Goal: Navigation & Orientation: Find specific page/section

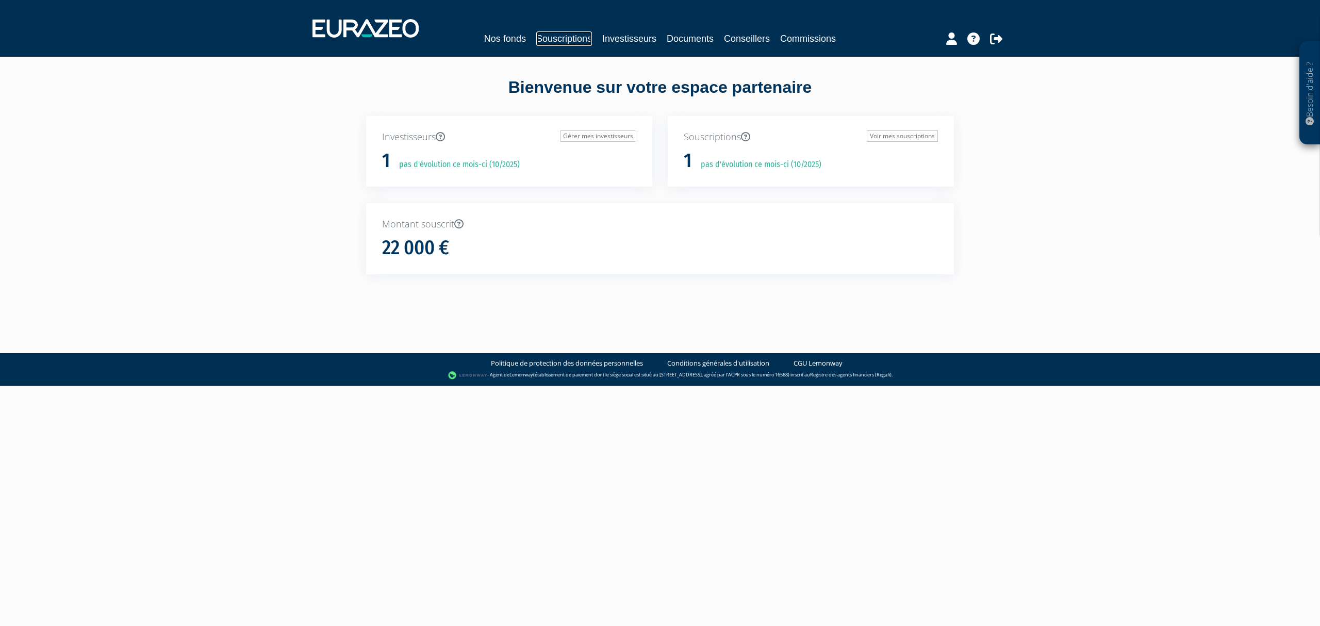
click at [552, 42] on link "Souscriptions" at bounding box center [564, 38] width 56 height 14
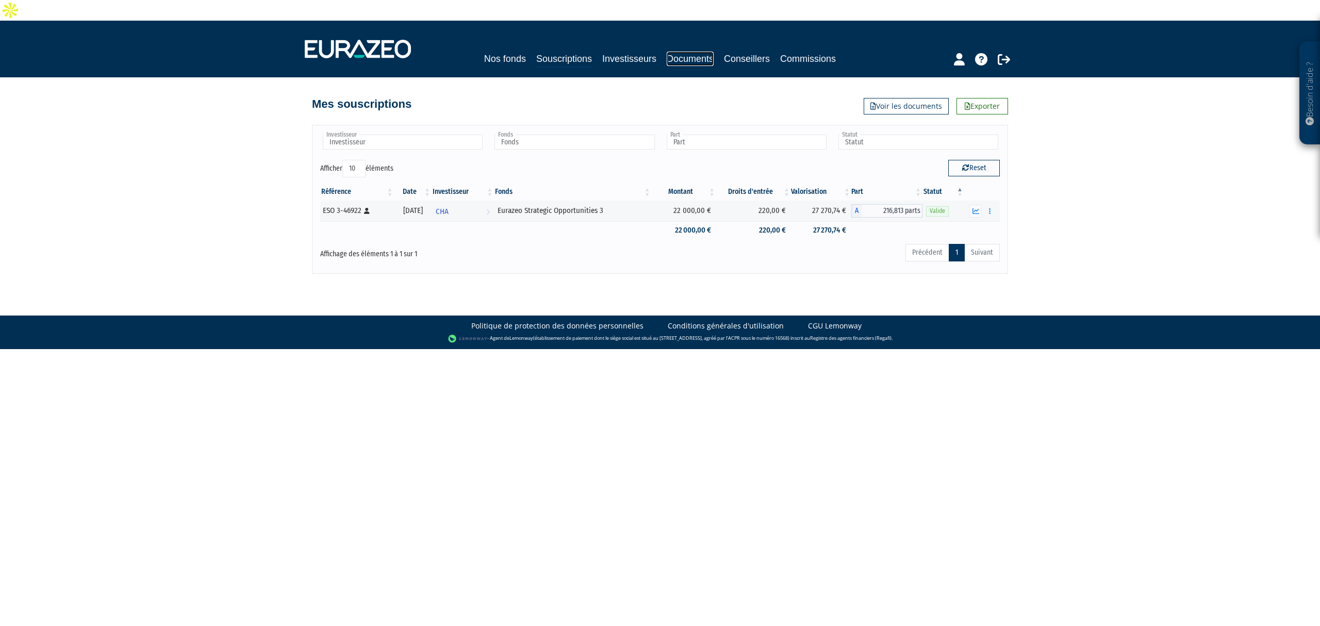
click at [699, 52] on link "Documents" at bounding box center [690, 59] width 47 height 14
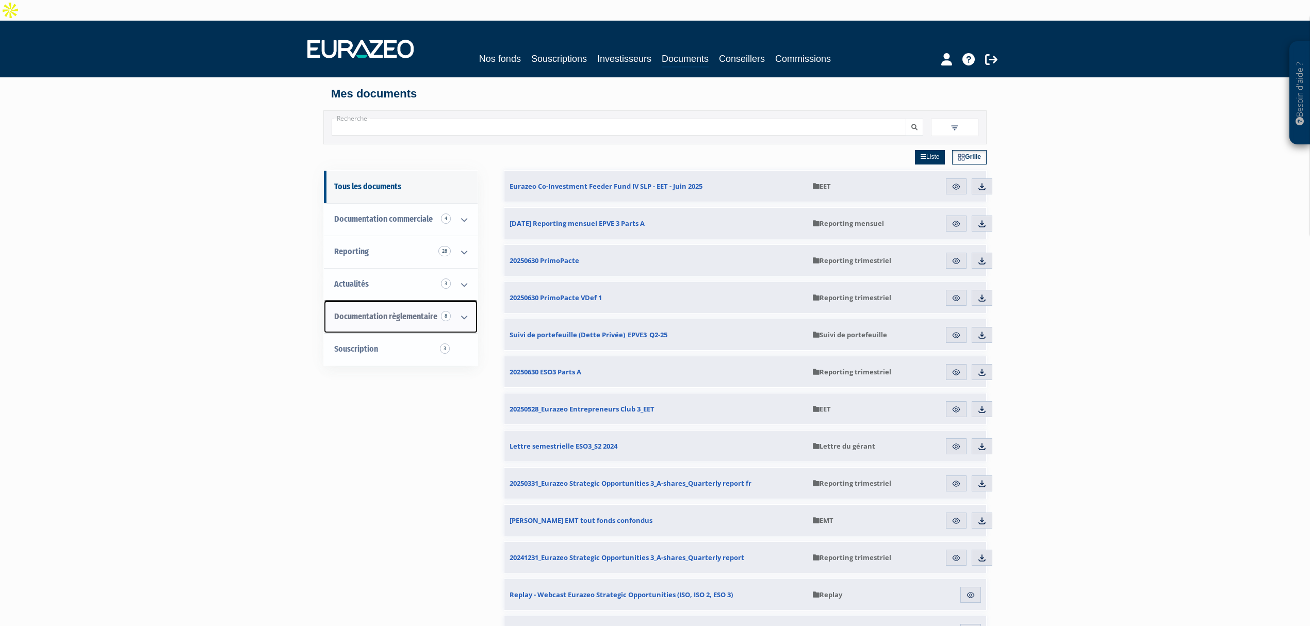
click at [379, 311] on span "Documentation règlementaire 8" at bounding box center [385, 316] width 103 height 10
